Goal: Information Seeking & Learning: Learn about a topic

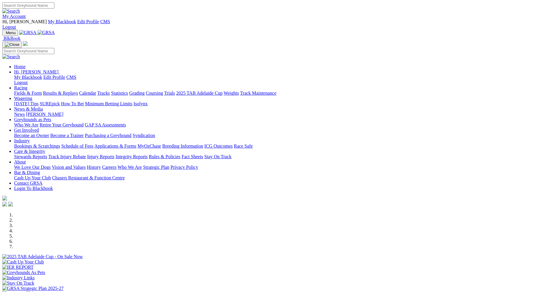
click at [240, 259] on div at bounding box center [279, 259] width 555 height 0
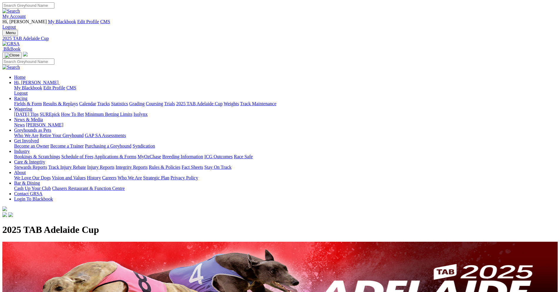
click at [42, 101] on link "Fields & Form" at bounding box center [28, 103] width 28 height 5
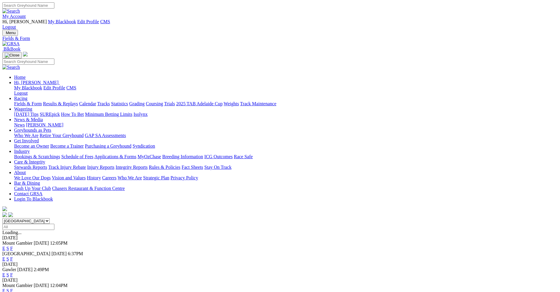
click at [13, 256] on link "F" at bounding box center [11, 258] width 3 height 5
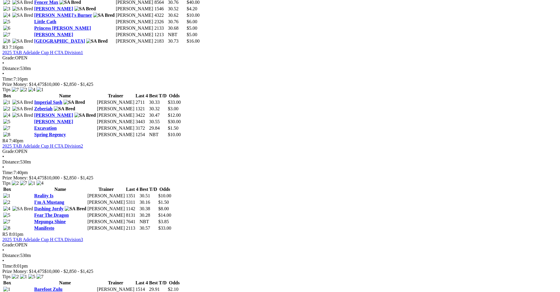
scroll to position [500, 0]
